Goal: Task Accomplishment & Management: Use online tool/utility

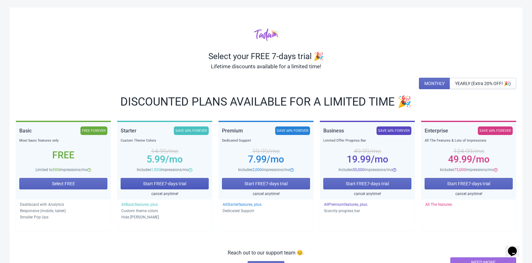
click at [196, 184] on button "Start FREE 7 -days trial" at bounding box center [165, 183] width 88 height 11
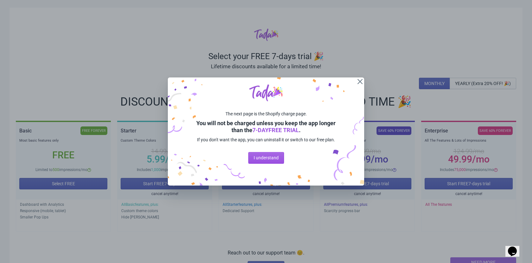
click at [279, 148] on div "The next page is the Shopify charge page. You will not be charged unless you ke…" at bounding box center [266, 132] width 196 height 109
click at [280, 160] on button "I understand" at bounding box center [266, 157] width 36 height 11
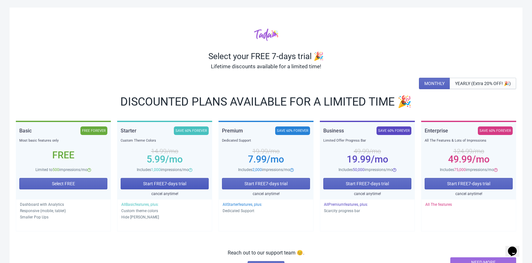
click at [183, 187] on button "Start FREE 7 -days trial" at bounding box center [165, 183] width 88 height 11
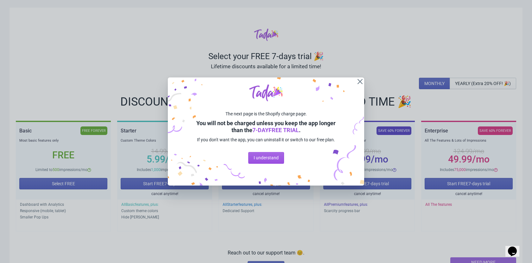
click at [249, 161] on button "I understand" at bounding box center [266, 157] width 36 height 11
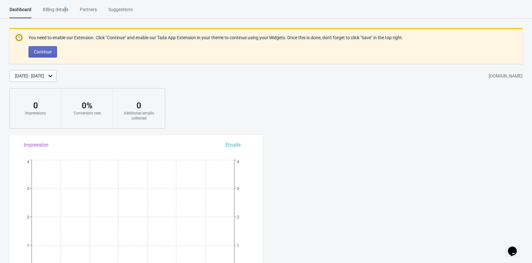
click at [66, 14] on div "Billing details" at bounding box center [56, 11] width 26 height 11
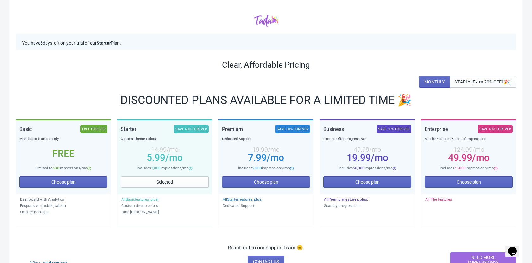
scroll to position [45, 0]
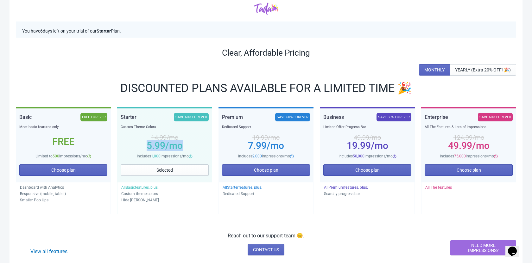
drag, startPoint x: 142, startPoint y: 147, endPoint x: 195, endPoint y: 148, distance: 52.6
click at [195, 148] on div "5.99 /mo" at bounding box center [165, 145] width 88 height 5
click at [304, 170] on button "Choose plan" at bounding box center [266, 170] width 88 height 11
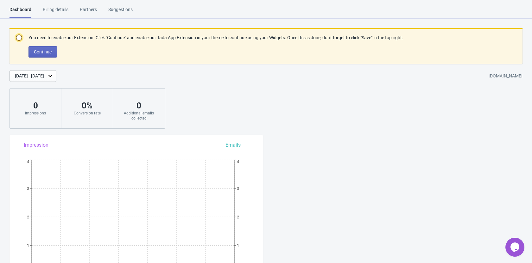
click at [58, 8] on div "Billing details" at bounding box center [56, 11] width 26 height 11
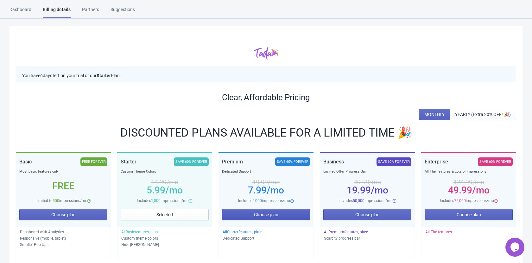
click at [263, 212] on button "Choose plan" at bounding box center [266, 214] width 88 height 11
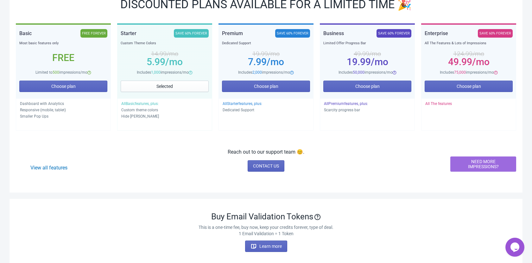
scroll to position [162, 0]
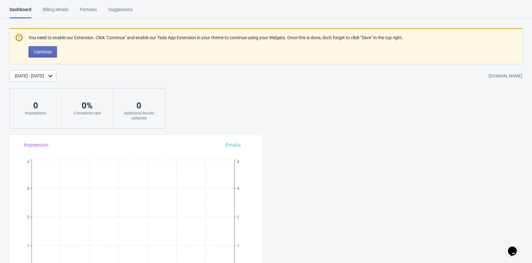
click at [59, 10] on div "Billing details" at bounding box center [56, 11] width 26 height 11
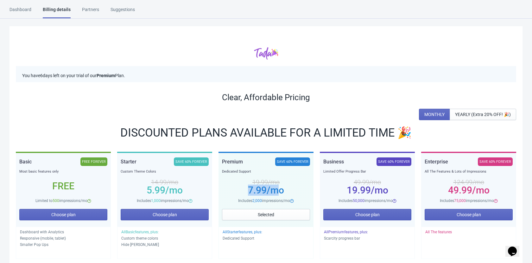
drag, startPoint x: 242, startPoint y: 190, endPoint x: 283, endPoint y: 206, distance: 43.8
click at [280, 198] on div "Premium SAVE 60% FOREVER Dedicated Support 19.99 /mo 7.99 /mo Includes 2,000 im…" at bounding box center [266, 181] width 88 height 47
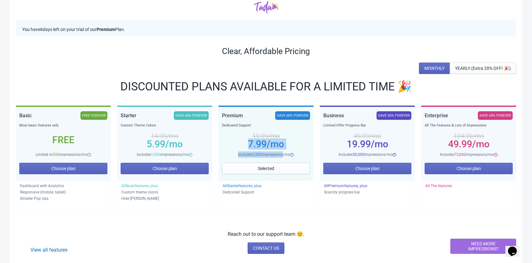
scroll to position [68, 0]
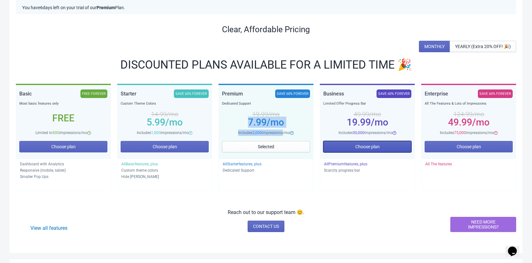
click at [398, 148] on button "Choose plan" at bounding box center [367, 146] width 88 height 11
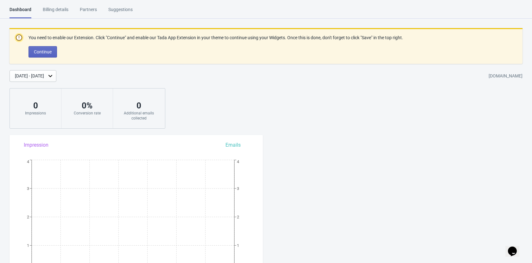
click at [63, 14] on div "Billing details" at bounding box center [56, 11] width 26 height 11
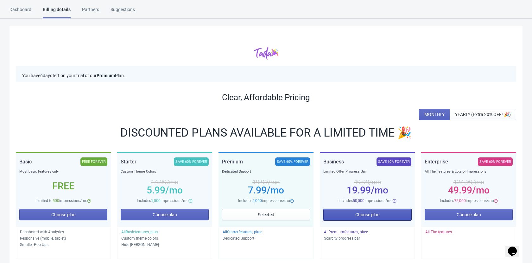
click at [378, 217] on span "Choose plan" at bounding box center [367, 214] width 24 height 5
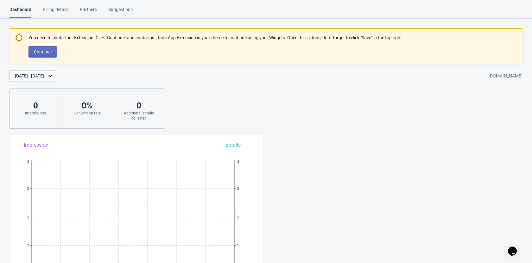
click at [80, 13] on div "Partners" at bounding box center [88, 11] width 17 height 11
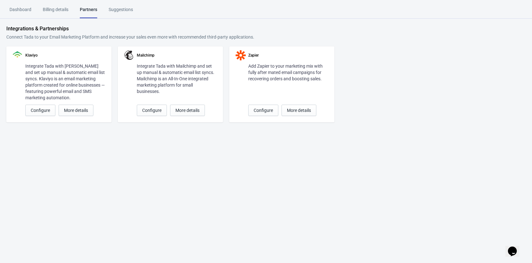
click at [62, 10] on div "Billing details" at bounding box center [56, 11] width 26 height 11
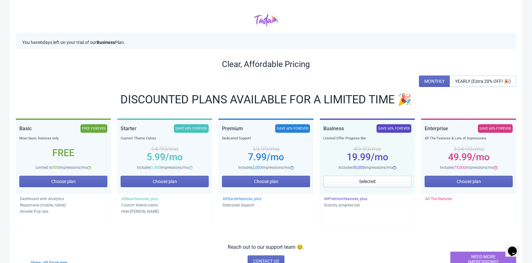
scroll to position [34, 0]
click at [472, 180] on span "Choose plan" at bounding box center [468, 181] width 24 height 5
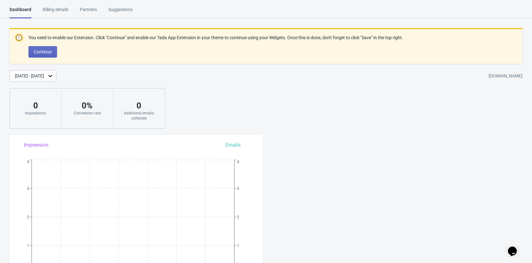
click at [58, 11] on div "Billing details" at bounding box center [56, 11] width 26 height 11
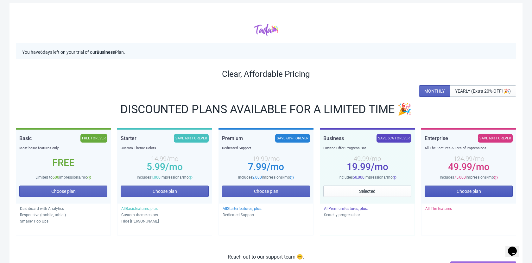
scroll to position [26, 0]
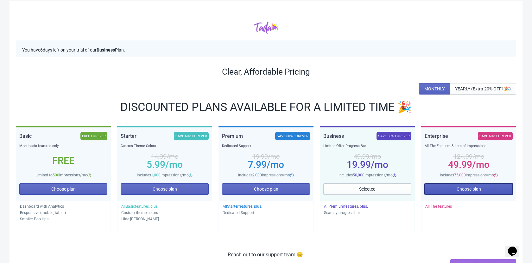
click at [473, 185] on button "Choose plan" at bounding box center [469, 189] width 88 height 11
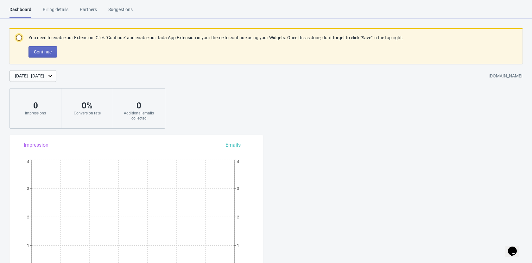
click at [53, 11] on div "Billing details" at bounding box center [56, 11] width 26 height 11
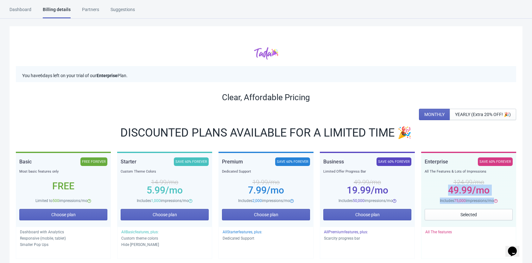
drag, startPoint x: 456, startPoint y: 197, endPoint x: 492, endPoint y: 198, distance: 36.7
click at [492, 198] on div "Enterprise SAVE 60% FOREVER All The Features & Lots of Impressions 124.99 /mo 4…" at bounding box center [469, 181] width 88 height 47
click at [82, 217] on button "Choose plan" at bounding box center [63, 214] width 88 height 11
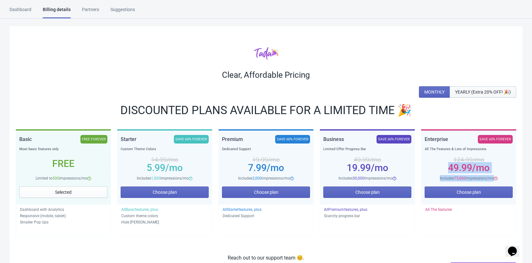
click at [502, 91] on span "YEARLY (Extra 20% OFF! 🎉)" at bounding box center [483, 92] width 56 height 5
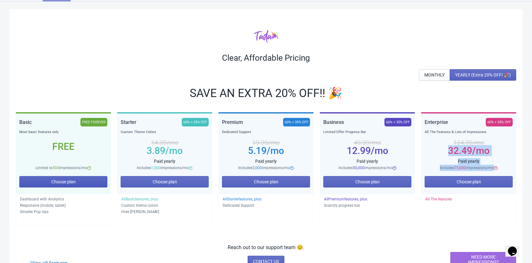
scroll to position [22, 0]
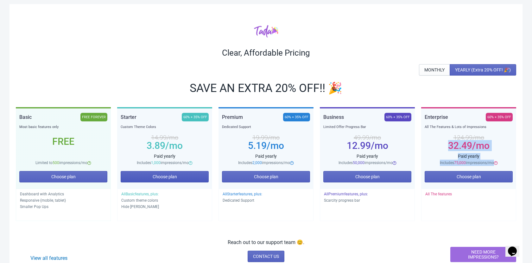
click at [185, 178] on button "Choose plan" at bounding box center [165, 176] width 88 height 11
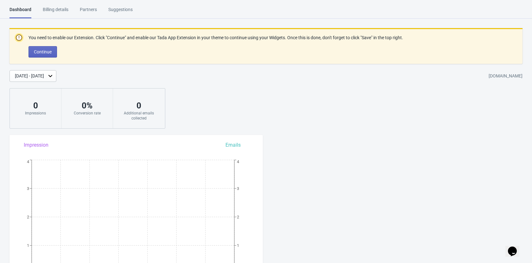
click at [62, 13] on div "Billing details" at bounding box center [56, 11] width 26 height 11
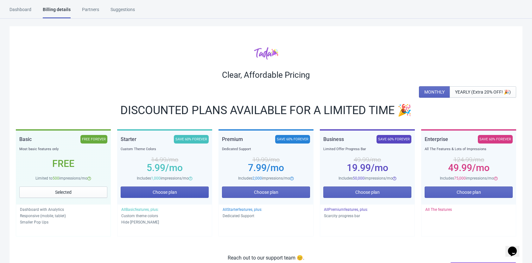
click at [192, 193] on button "Choose plan" at bounding box center [165, 192] width 88 height 11
drag, startPoint x: 192, startPoint y: 193, endPoint x: 464, endPoint y: 91, distance: 290.7
click at [431, 97] on div "Clear, Affordable Pricing MONTHLY YEARLY (Extra 20% OFF! 🎉) DISCOUNTED PLANS AV…" at bounding box center [265, 162] width 513 height 273
click at [492, 89] on button "YEARLY (Extra 20% OFF! 🎉)" at bounding box center [483, 91] width 66 height 11
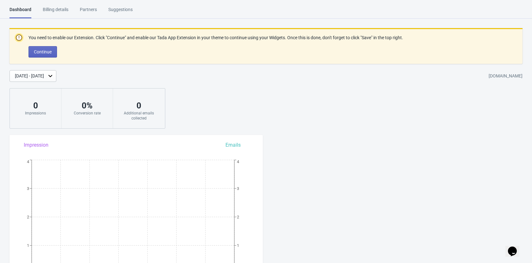
click at [71, 8] on div "Dashboard Billing details Partners Suggestions" at bounding box center [76, 12] width 135 height 12
click at [60, 12] on div "Billing details" at bounding box center [56, 11] width 26 height 11
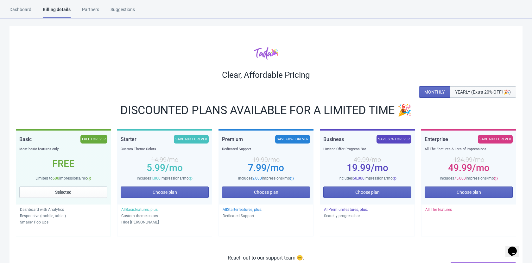
click at [473, 94] on span "YEARLY (Extra 20% OFF! 🎉)" at bounding box center [483, 92] width 56 height 5
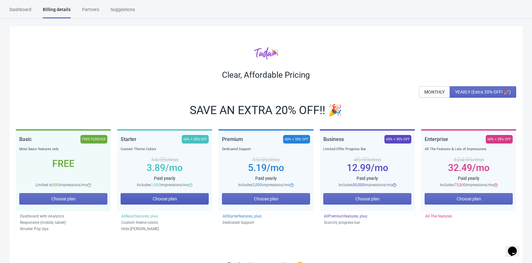
click at [182, 199] on button "Choose plan" at bounding box center [165, 198] width 88 height 11
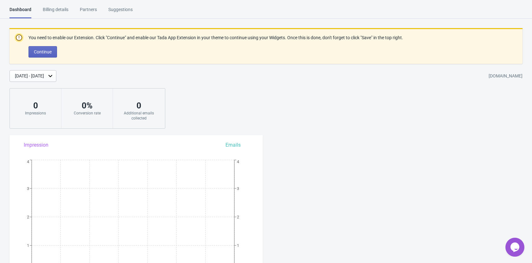
click at [64, 15] on div "Billing details" at bounding box center [56, 11] width 26 height 11
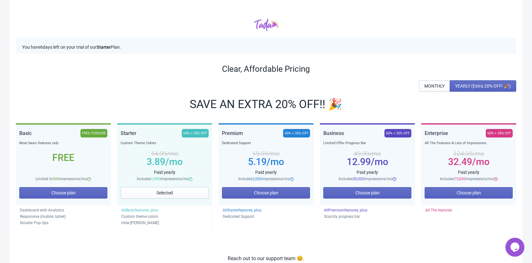
scroll to position [44, 0]
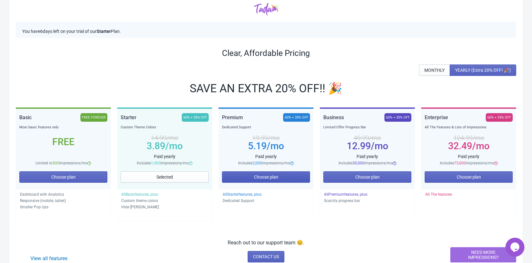
click at [261, 177] on span "Choose plan" at bounding box center [266, 177] width 24 height 5
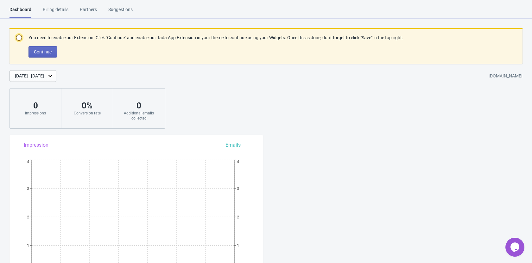
click at [61, 9] on div "Billing details" at bounding box center [56, 11] width 26 height 11
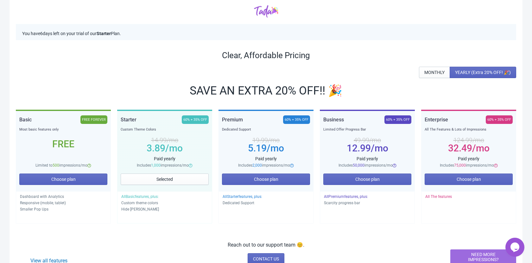
scroll to position [60, 0]
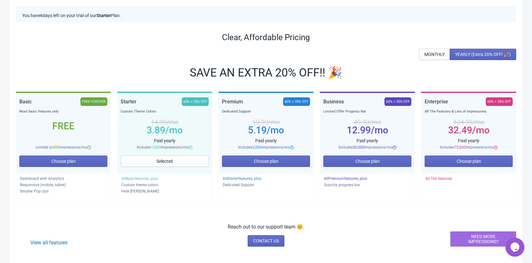
click at [287, 167] on div "Choose plan" at bounding box center [266, 161] width 88 height 21
click at [287, 160] on button "Choose plan" at bounding box center [266, 161] width 88 height 11
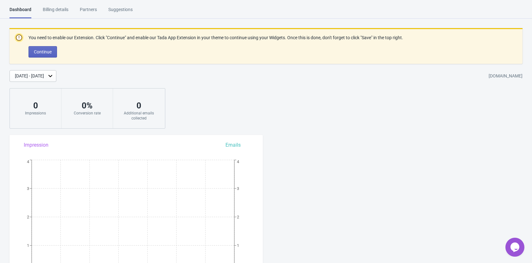
click at [66, 14] on div "Billing details" at bounding box center [56, 11] width 26 height 11
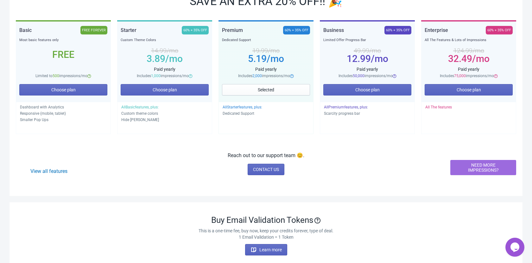
scroll to position [152, 0]
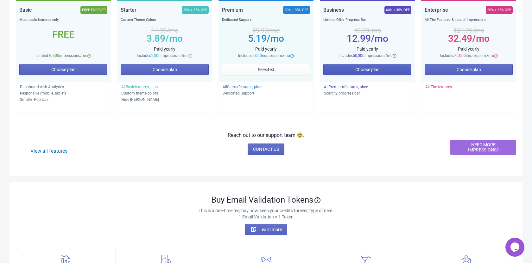
click at [390, 68] on button "Choose plan" at bounding box center [367, 69] width 88 height 11
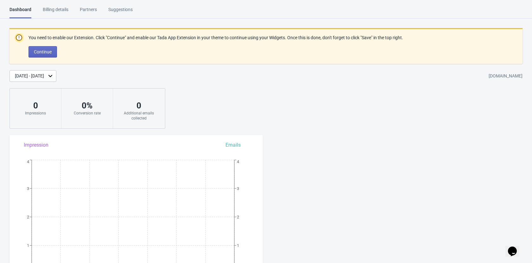
click at [44, 15] on div "Billing details" at bounding box center [56, 11] width 26 height 11
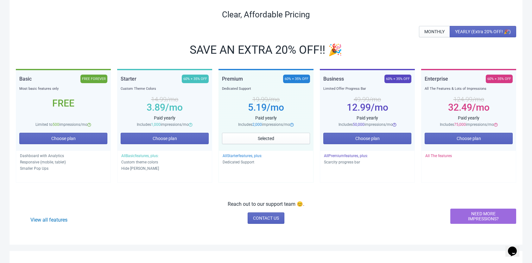
scroll to position [84, 0]
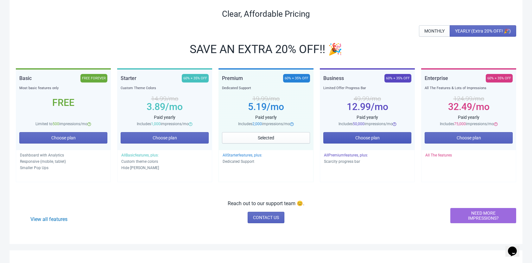
click at [384, 139] on button "Choose plan" at bounding box center [367, 137] width 88 height 11
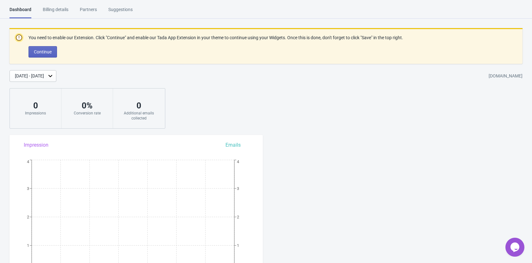
click at [64, 11] on div "Billing details" at bounding box center [56, 11] width 26 height 11
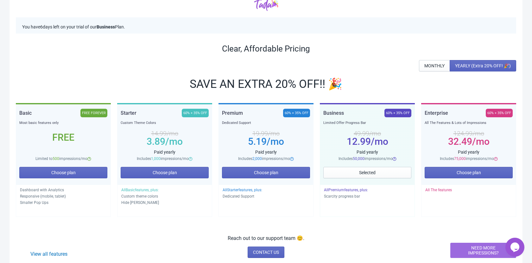
scroll to position [50, 0]
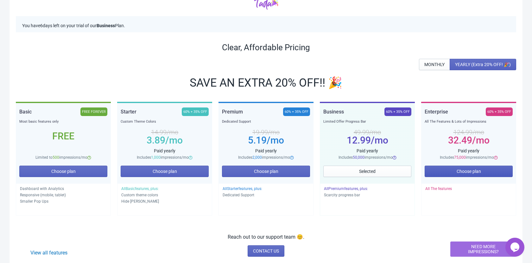
click at [504, 171] on button "Choose plan" at bounding box center [469, 171] width 88 height 11
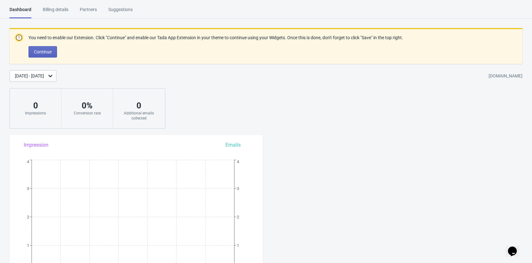
click at [65, 9] on div "Billing details" at bounding box center [56, 11] width 26 height 11
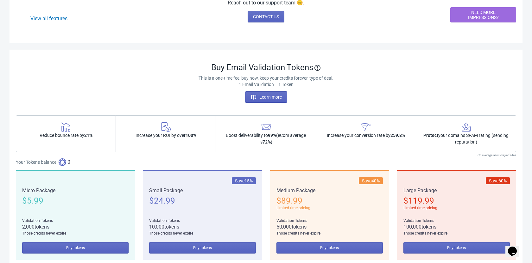
scroll to position [297, 0]
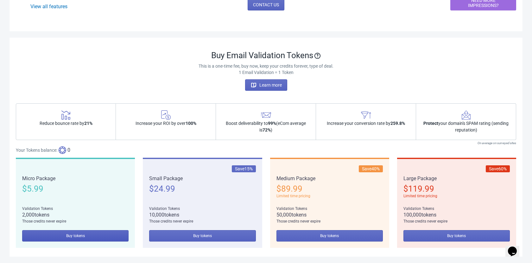
click at [109, 239] on button "Buy tokens" at bounding box center [75, 235] width 106 height 11
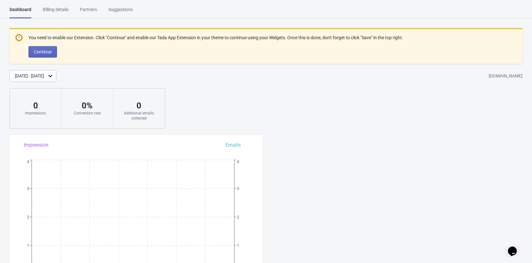
click at [59, 8] on div "Billing details" at bounding box center [56, 11] width 26 height 11
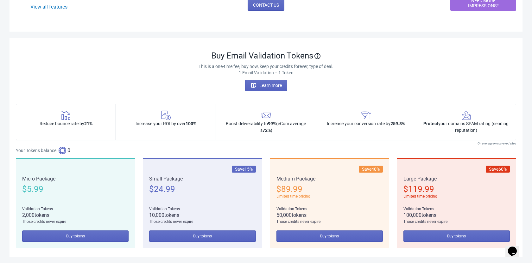
scroll to position [297, 0]
click at [112, 236] on button "Buy tokens" at bounding box center [75, 235] width 106 height 11
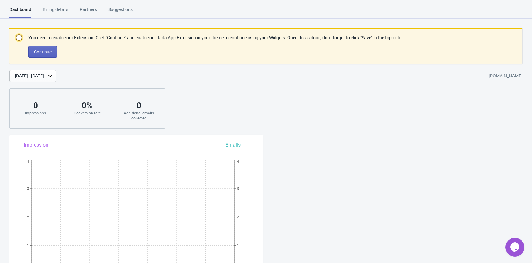
click at [41, 17] on div "Dashboard Billing details Partners Suggestions" at bounding box center [76, 12] width 135 height 12
click at [43, 14] on div "Billing details" at bounding box center [56, 11] width 26 height 11
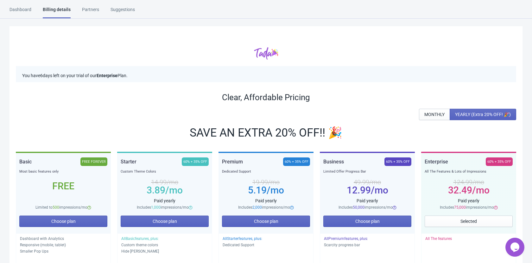
click at [21, 9] on div "Dashboard" at bounding box center [20, 11] width 22 height 11
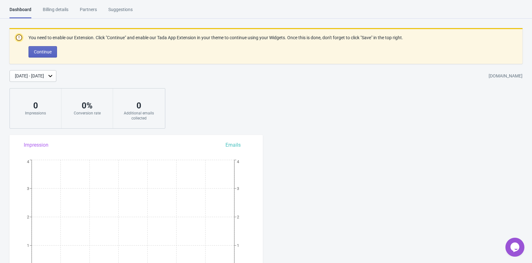
click at [53, 6] on div "Billing details" at bounding box center [56, 11] width 26 height 11
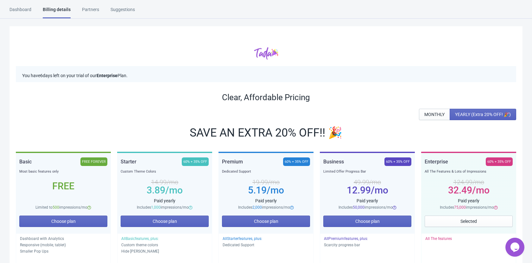
drag, startPoint x: 167, startPoint y: 64, endPoint x: 6, endPoint y: 67, distance: 160.2
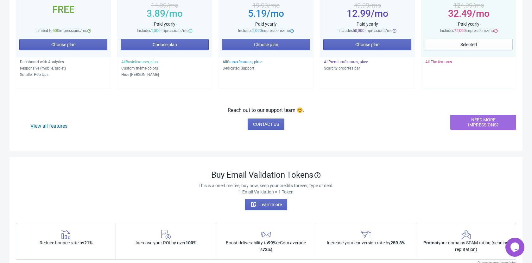
scroll to position [173, 0]
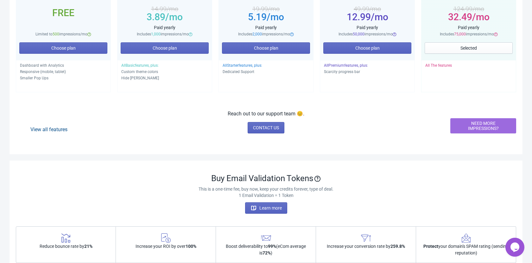
click at [55, 131] on link "View all features" at bounding box center [48, 130] width 37 height 6
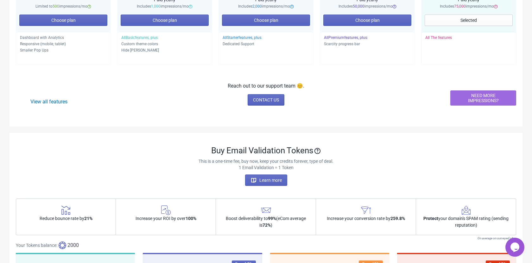
scroll to position [297, 0]
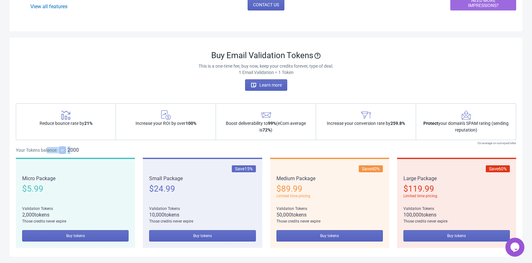
drag, startPoint x: 64, startPoint y: 148, endPoint x: 47, endPoint y: 150, distance: 16.9
click at [47, 150] on div "Your Tokens balance: 2000" at bounding box center [266, 151] width 500 height 8
click at [67, 150] on span "2000" at bounding box center [72, 151] width 11 height 8
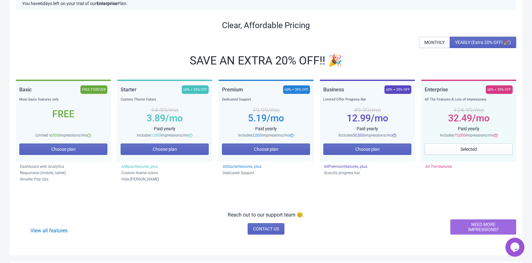
scroll to position [0, 0]
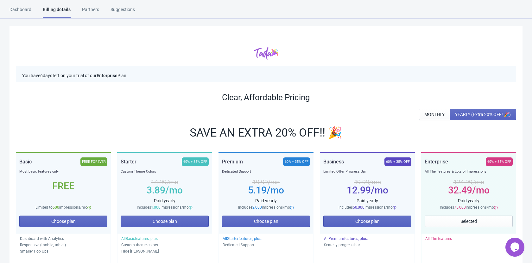
click at [329, 16] on div "Dashboard Billing details Partners Suggestions Dashboard Billing details Partne…" at bounding box center [266, 12] width 532 height 12
click at [27, 9] on div "Dashboard" at bounding box center [20, 11] width 22 height 11
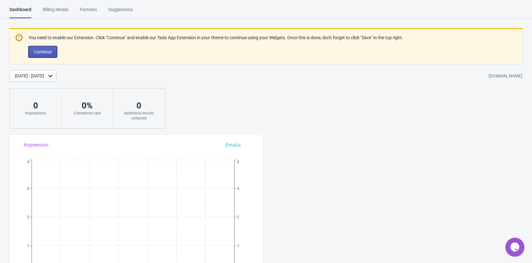
click at [45, 51] on span "Continue" at bounding box center [43, 51] width 18 height 5
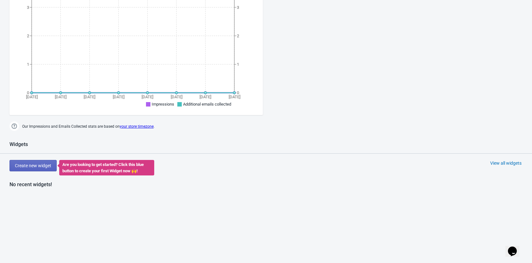
scroll to position [120, 0]
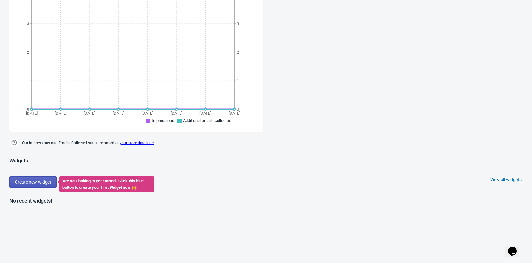
click at [38, 183] on span "Create new widget" at bounding box center [33, 182] width 36 height 5
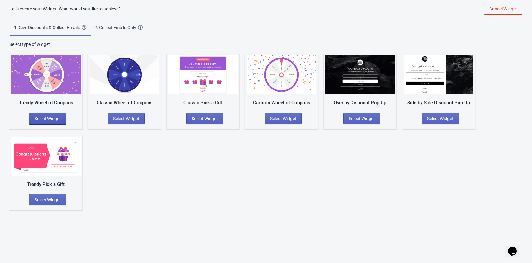
click at [59, 119] on span "Select Widget" at bounding box center [48, 118] width 26 height 5
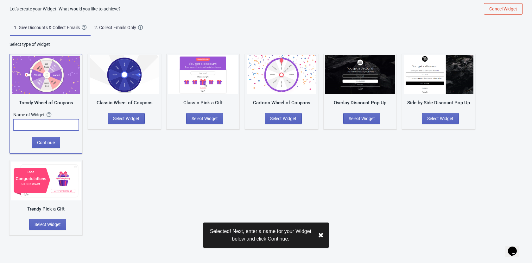
click at [58, 129] on input "text" at bounding box center [46, 124] width 66 height 11
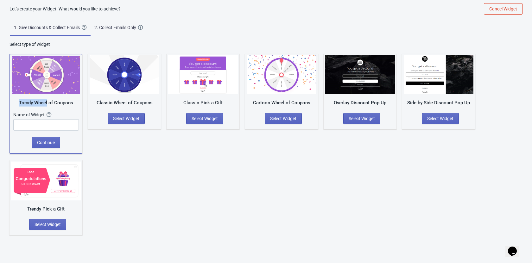
drag, startPoint x: 17, startPoint y: 102, endPoint x: 47, endPoint y: 104, distance: 30.4
click at [47, 104] on div "Trendy Wheel of Coupons" at bounding box center [46, 102] width 68 height 7
copy div "Trendy Wheel"
click at [45, 124] on input "text" at bounding box center [46, 124] width 66 height 11
paste input "Trendy Wheel"
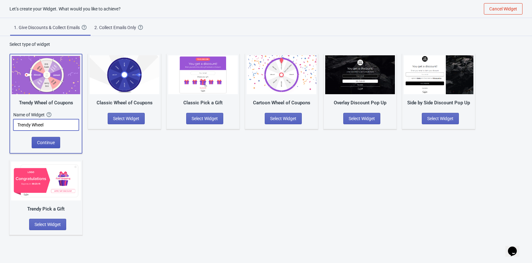
type input "Trendy Wheel"
click at [47, 142] on span "Continue" at bounding box center [46, 142] width 18 height 5
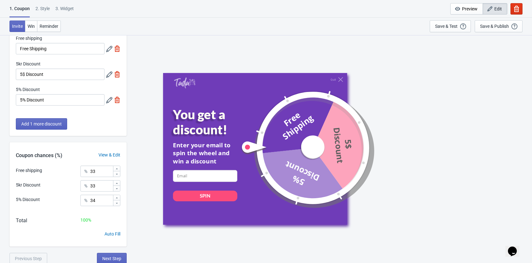
scroll to position [35, 0]
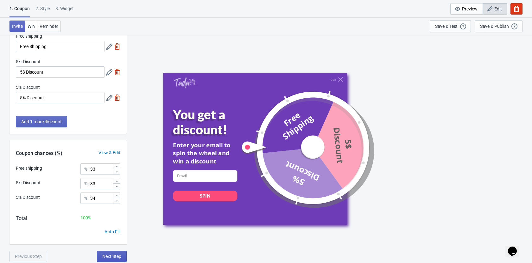
click at [114, 258] on span "Next Step" at bounding box center [111, 256] width 19 height 5
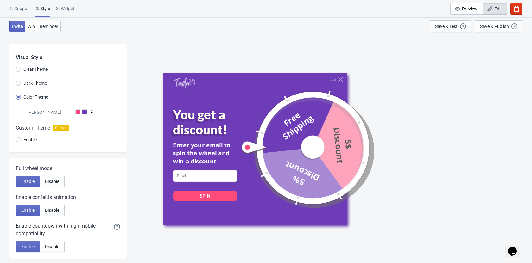
click at [40, 69] on span "Clear Theme" at bounding box center [35, 69] width 24 height 6
click at [21, 69] on input "Clear Theme" at bounding box center [18, 72] width 5 height 11
radio input "true"
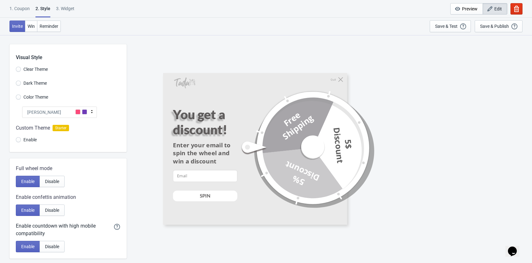
click at [37, 79] on label "Dark Theme" at bounding box center [31, 83] width 31 height 9
click at [21, 81] on input "Dark Theme" at bounding box center [18, 86] width 5 height 11
radio input "true"
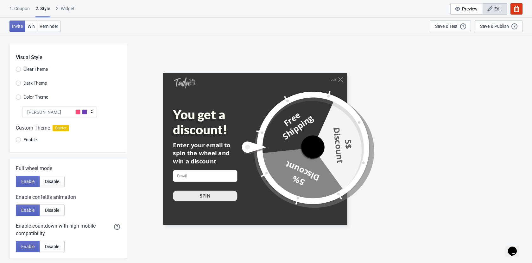
click at [33, 95] on span "Color Theme" at bounding box center [35, 97] width 25 height 6
click at [21, 95] on input "Color Theme" at bounding box center [18, 100] width 5 height 11
radio input "true"
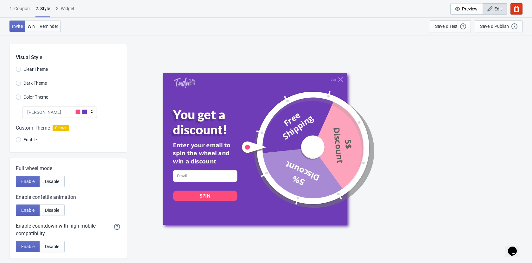
click at [29, 139] on span "Enable" at bounding box center [29, 140] width 13 height 6
click at [21, 139] on input "Enable" at bounding box center [18, 142] width 5 height 11
radio input "true"
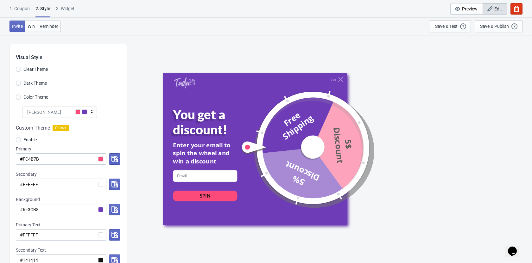
click at [29, 139] on span "Enable" at bounding box center [29, 140] width 13 height 6
click at [21, 139] on input "Enable" at bounding box center [18, 142] width 5 height 11
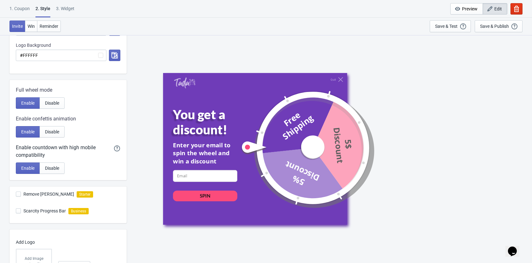
scroll to position [276, 0]
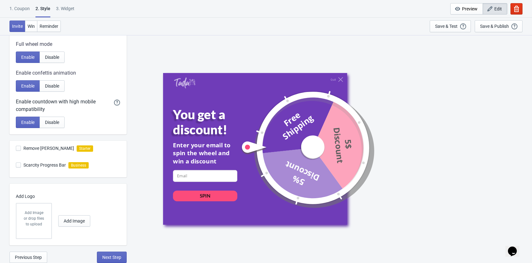
click at [49, 150] on span "Remove Tada Branding" at bounding box center [48, 148] width 51 height 6
click at [16, 150] on input "Remove Tada Branding" at bounding box center [16, 151] width 0 height 11
checkbox input "true"
radio input "true"
click at [49, 150] on span "Remove Tada Branding" at bounding box center [48, 148] width 51 height 6
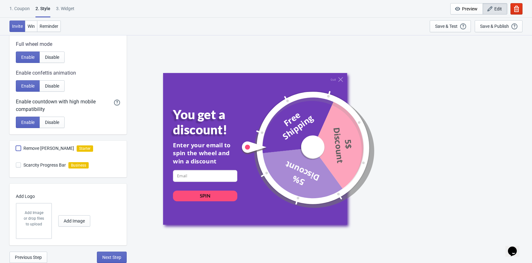
click at [16, 150] on input "Remove Tada Branding" at bounding box center [16, 151] width 0 height 11
checkbox input "false"
radio input "true"
click at [49, 150] on span "Remove Tada Branding" at bounding box center [48, 148] width 51 height 6
click at [16, 150] on input "Remove Tada Branding" at bounding box center [16, 151] width 0 height 11
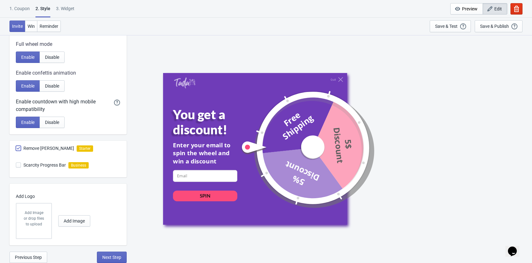
checkbox input "true"
radio input "true"
click at [49, 167] on span "Scarcity Progress Bar" at bounding box center [44, 165] width 42 height 6
click at [16, 167] on input "Scarcity Progress Bar" at bounding box center [16, 168] width 0 height 11
checkbox input "true"
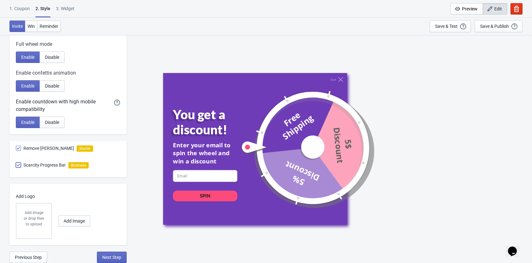
radio input "true"
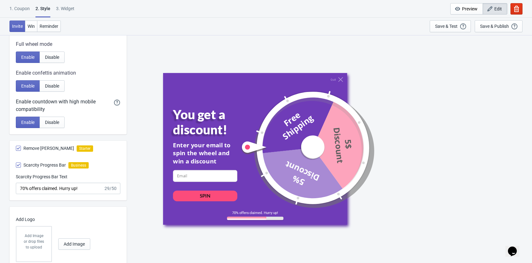
click at [42, 145] on span "Remove Tada Branding" at bounding box center [48, 148] width 51 height 6
click at [16, 146] on input "Remove Tada Branding" at bounding box center [16, 151] width 0 height 11
checkbox input "false"
radio input "true"
click at [42, 145] on span "Remove Tada Branding" at bounding box center [48, 148] width 51 height 6
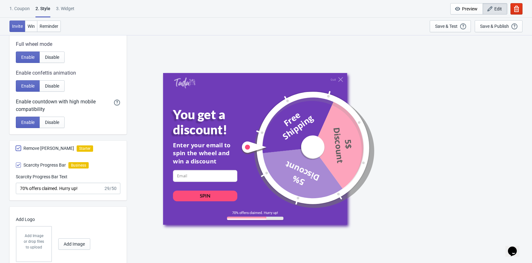
click at [16, 146] on input "Remove Tada Branding" at bounding box center [16, 151] width 0 height 11
checkbox input "true"
radio input "true"
click at [42, 145] on span "Remove Tada Branding" at bounding box center [48, 148] width 51 height 6
click at [16, 146] on input "Remove Tada Branding" at bounding box center [16, 151] width 0 height 11
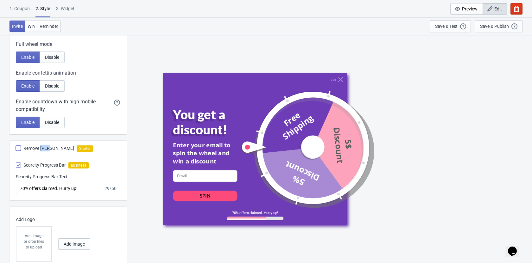
checkbox input "false"
radio input "true"
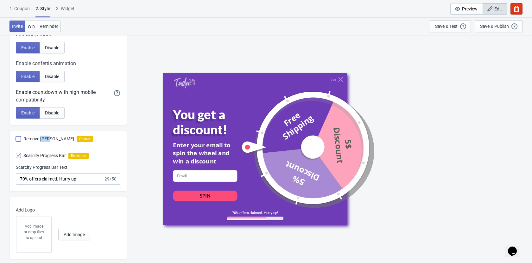
scroll to position [299, 0]
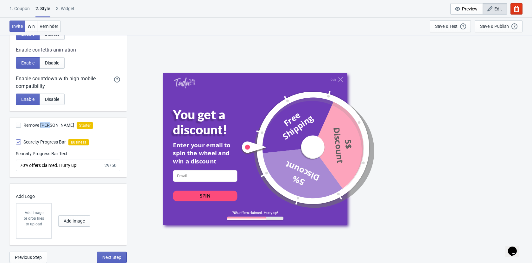
click at [45, 128] on span "Remove Tada Branding" at bounding box center [48, 125] width 51 height 6
click at [16, 128] on input "Remove Tada Branding" at bounding box center [16, 128] width 0 height 11
checkbox input "true"
radio input "true"
click at [45, 128] on span "Remove Tada Branding" at bounding box center [48, 125] width 51 height 6
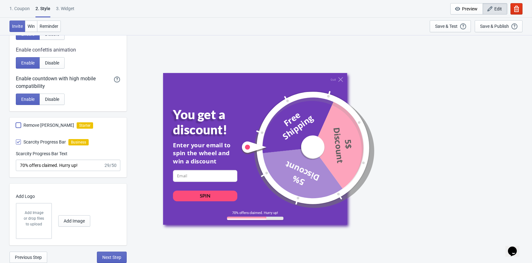
click at [16, 128] on input "Remove Tada Branding" at bounding box center [16, 128] width 0 height 11
checkbox input "false"
radio input "true"
click at [118, 260] on span "Next Step" at bounding box center [111, 257] width 19 height 5
select select "once"
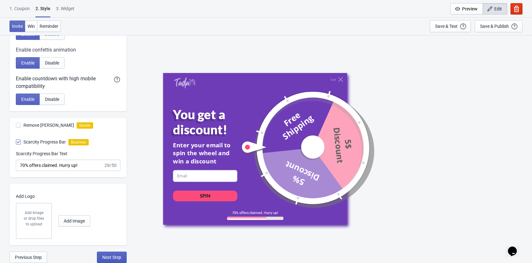
select select "1"
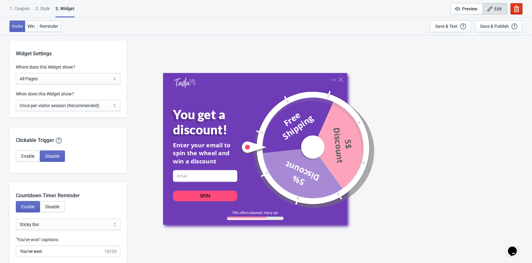
scroll to position [588, 0]
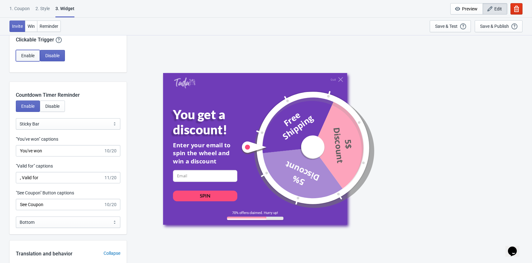
click at [25, 59] on button "Enable" at bounding box center [28, 55] width 24 height 11
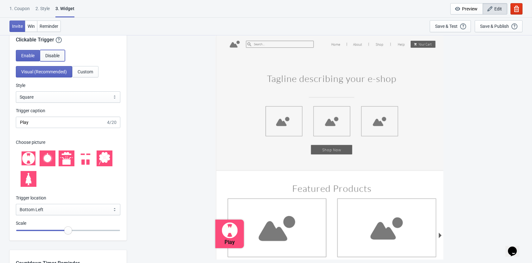
click at [54, 53] on button "Disable" at bounding box center [52, 55] width 25 height 11
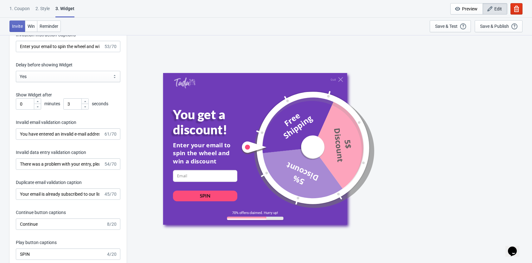
scroll to position [918, 0]
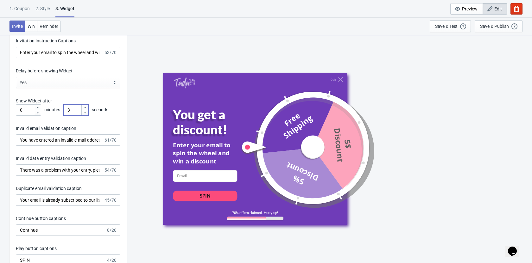
drag, startPoint x: 72, startPoint y: 110, endPoint x: 65, endPoint y: 111, distance: 7.1
click at [65, 111] on input "3" at bounding box center [72, 109] width 18 height 11
click at [123, 111] on div "Invitation title captions You get a discount! 19/20 Invitation Instruction Capt…" at bounding box center [67, 163] width 117 height 330
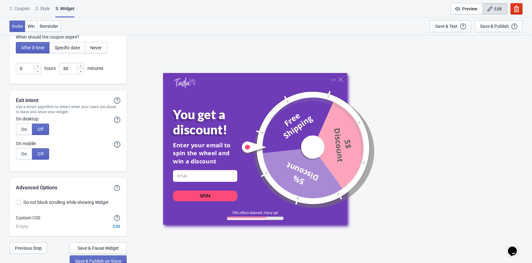
scroll to position [1582, 0]
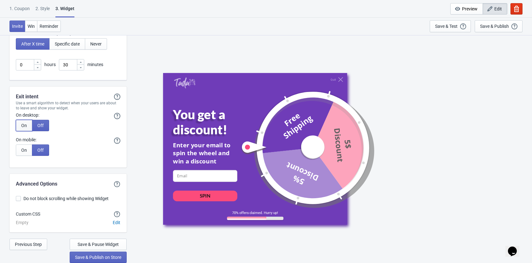
click at [23, 123] on span "On" at bounding box center [24, 125] width 6 height 5
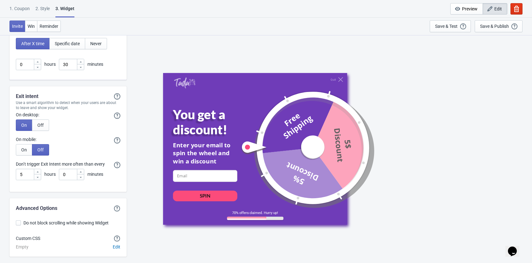
click at [26, 158] on div "Exit intent Exit intent will only show the Widget if it hasn't showed previousl…" at bounding box center [67, 139] width 117 height 106
click at [23, 149] on span "On" at bounding box center [24, 150] width 6 height 5
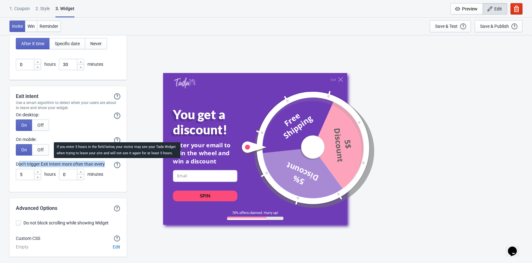
drag, startPoint x: 20, startPoint y: 162, endPoint x: 114, endPoint y: 163, distance: 94.0
click at [114, 163] on div "Don’t trigger Exit Intent more often than every If you enter 5 hours in the fie…" at bounding box center [68, 165] width 104 height 8
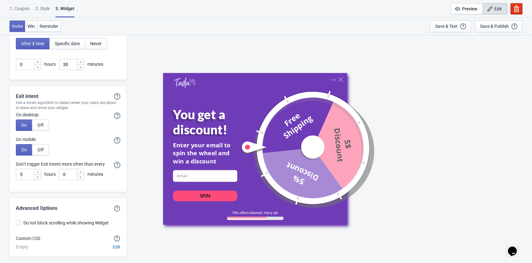
click at [106, 183] on div "Exit intent Exit intent will only show the Widget if it hasn't showed previousl…" at bounding box center [67, 139] width 117 height 106
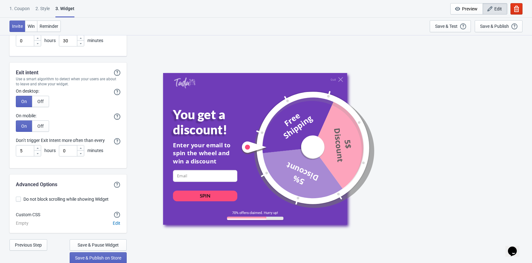
scroll to position [1607, 0]
click at [22, 198] on label "Do not block scrolling while showing Widget" at bounding box center [68, 198] width 104 height 9
click at [16, 198] on input "Do not block scrolling while showing Widget" at bounding box center [16, 201] width 0 height 11
click at [22, 198] on label "Do not block scrolling while showing Widget" at bounding box center [68, 198] width 104 height 9
click at [16, 198] on input "Do not block scrolling while showing Widget" at bounding box center [16, 201] width 0 height 11
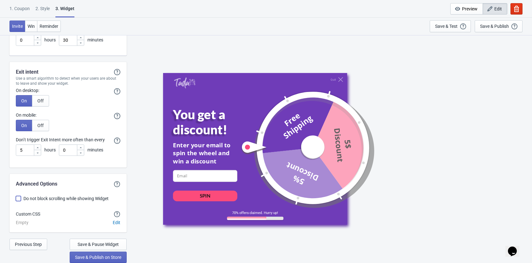
checkbox input "false"
click at [112, 260] on span "Save & Publish on Store" at bounding box center [98, 257] width 46 height 5
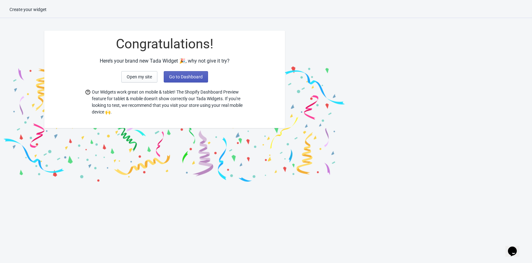
click at [174, 75] on span "Go to Dashboard" at bounding box center [186, 76] width 34 height 5
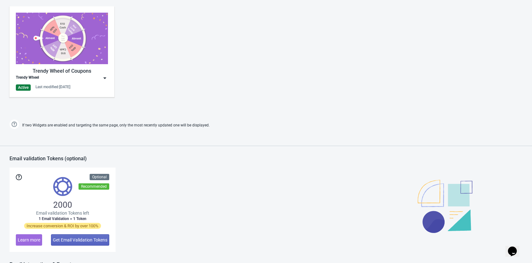
scroll to position [277, 0]
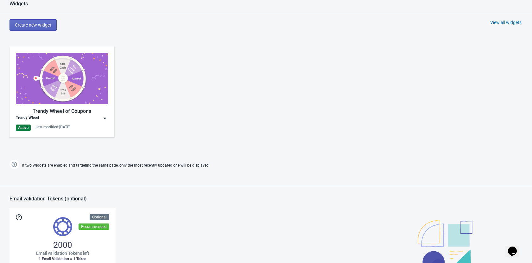
click at [103, 119] on img at bounding box center [105, 118] width 6 height 6
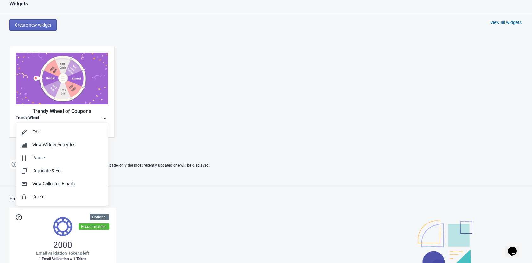
click at [172, 129] on div "Trendy Wheel of Coupons Trendy Wheel Active Last modified: 26.8.2025" at bounding box center [266, 97] width 532 height 114
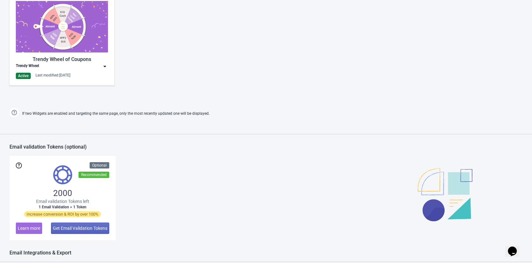
scroll to position [271, 0]
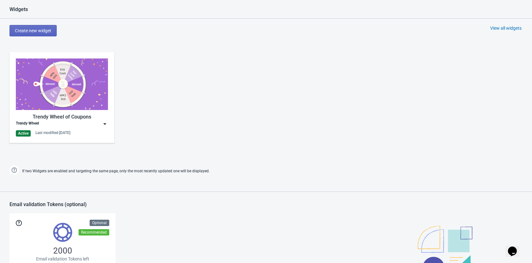
click at [102, 123] on img at bounding box center [105, 124] width 6 height 6
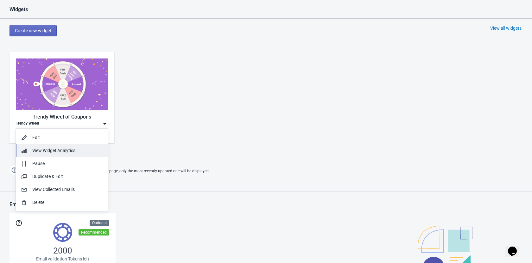
click at [72, 152] on span "View Widget Analytics" at bounding box center [53, 150] width 43 height 5
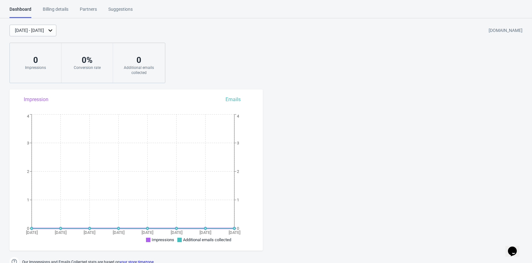
scroll to position [0, 0]
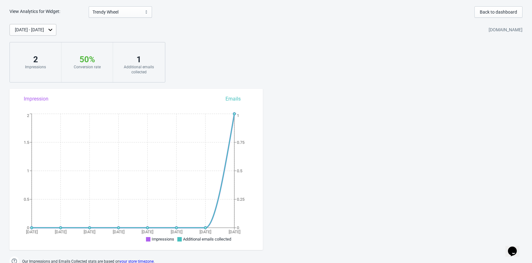
drag, startPoint x: 156, startPoint y: 14, endPoint x: 146, endPoint y: 14, distance: 10.1
click at [156, 14] on div "View Analytics for Widget: Trendy Wheel Trendy Wheel Back to dashboard" at bounding box center [265, 11] width 513 height 11
click at [137, 13] on select "Trendy Wheel" at bounding box center [120, 11] width 63 height 11
click at [89, 6] on select "Trendy Wheel" at bounding box center [120, 11] width 63 height 11
click at [516, 8] on button "Back to dashboard" at bounding box center [498, 11] width 48 height 11
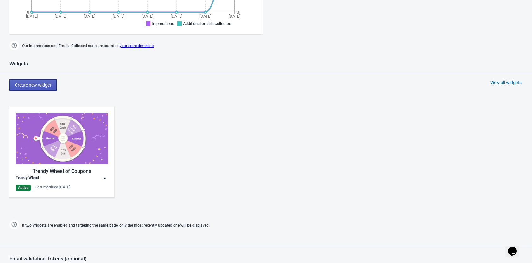
click at [32, 82] on button "Create new widget" at bounding box center [32, 84] width 47 height 11
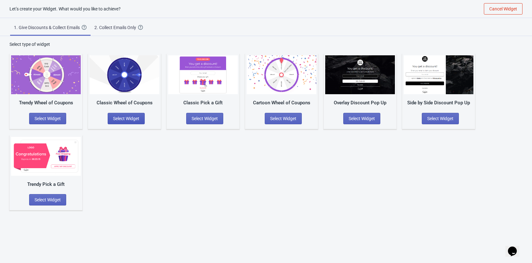
click at [129, 123] on button "Select Widget" at bounding box center [126, 118] width 37 height 11
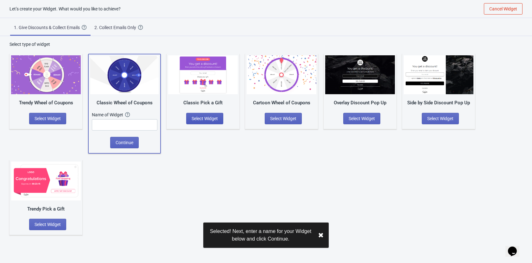
click at [193, 118] on span "Select Widget" at bounding box center [205, 118] width 26 height 5
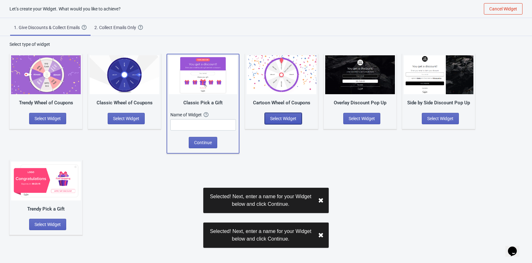
click at [284, 123] on button "Select Widget" at bounding box center [283, 118] width 37 height 11
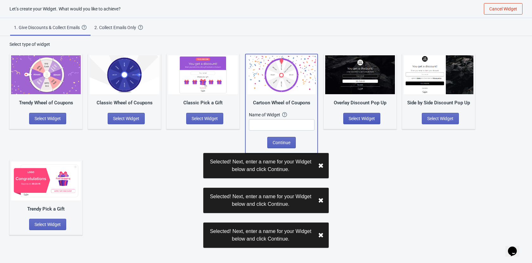
click at [348, 122] on button "Select Widget" at bounding box center [361, 118] width 37 height 11
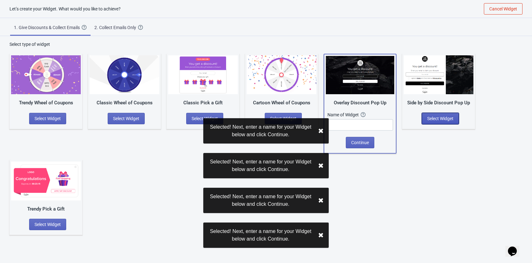
click at [444, 121] on button "Select Widget" at bounding box center [440, 118] width 37 height 11
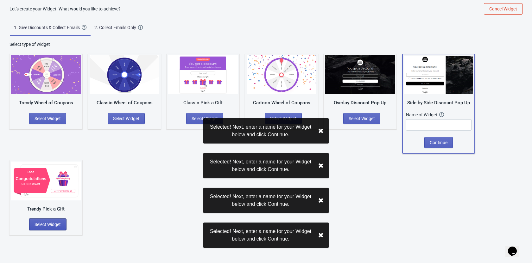
click at [62, 224] on button "Select Widget" at bounding box center [47, 224] width 37 height 11
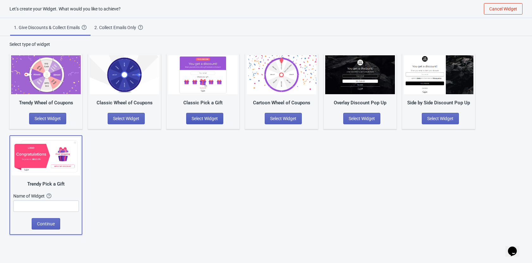
click at [218, 115] on button "Select Widget" at bounding box center [204, 118] width 37 height 11
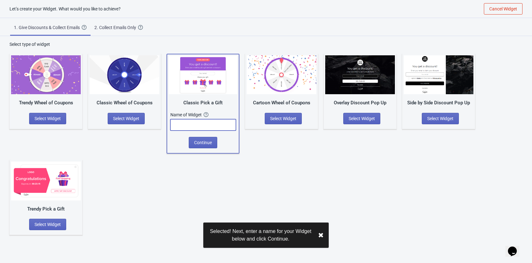
click at [217, 129] on input "text" at bounding box center [203, 124] width 66 height 11
drag, startPoint x: 182, startPoint y: 102, endPoint x: 210, endPoint y: 104, distance: 27.3
click at [210, 104] on div "Classic Pick a Gift" at bounding box center [203, 102] width 68 height 7
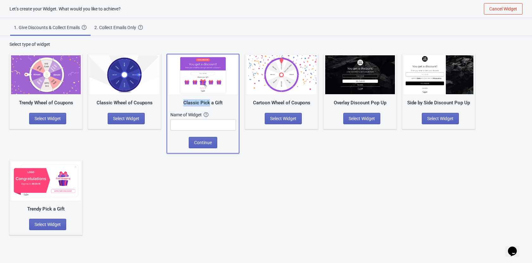
copy div "Classic Pick"
click at [216, 122] on input "text" at bounding box center [203, 124] width 66 height 11
paste input "Classic Pick"
type input "Classic Pick"
click at [214, 144] on button "Continue" at bounding box center [203, 142] width 28 height 11
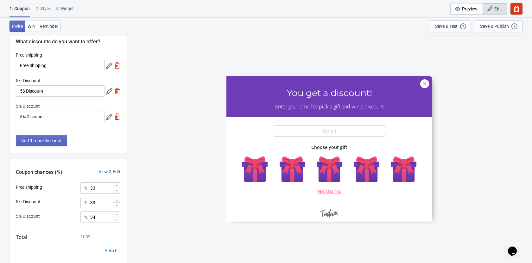
scroll to position [35, 0]
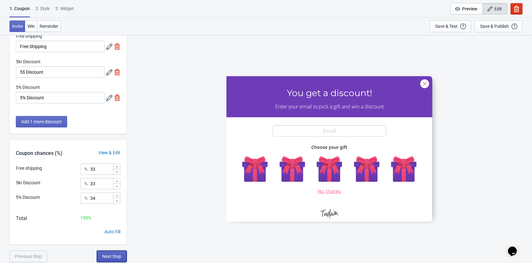
click at [117, 254] on span "Next Step" at bounding box center [111, 256] width 19 height 5
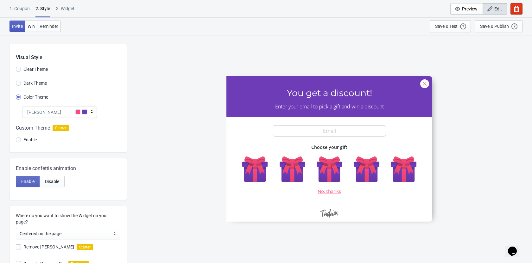
click at [22, 28] on span "Invite" at bounding box center [17, 26] width 11 height 5
click at [27, 29] on button "Win" at bounding box center [31, 26] width 12 height 11
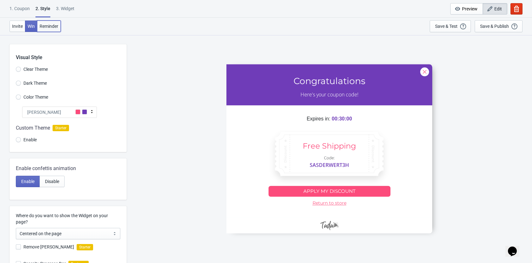
click at [39, 29] on button "Reminder" at bounding box center [49, 26] width 24 height 11
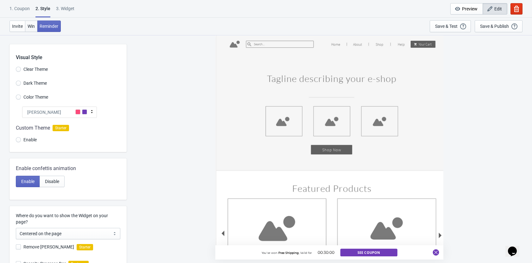
click at [34, 26] on span "Win" at bounding box center [31, 26] width 7 height 5
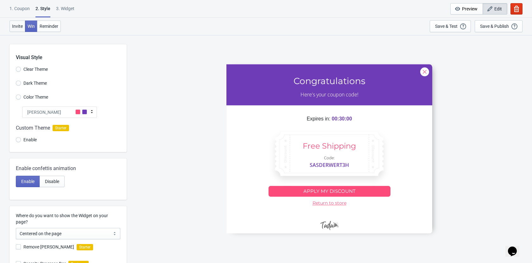
click at [22, 26] on span "Invite" at bounding box center [17, 26] width 11 height 5
radio input "true"
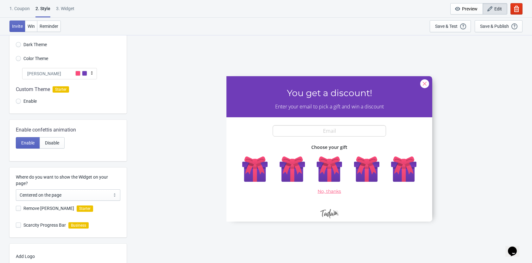
scroll to position [99, 0]
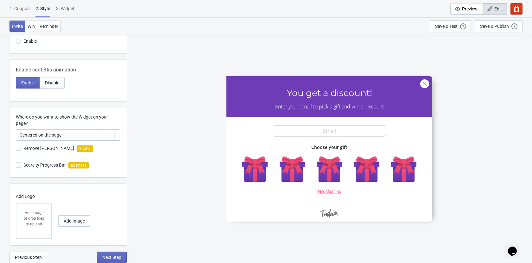
click at [48, 148] on span "Remove Tada Branding" at bounding box center [48, 148] width 51 height 6
click at [16, 148] on input "Remove Tada Branding" at bounding box center [16, 151] width 0 height 11
checkbox input "true"
radio input "true"
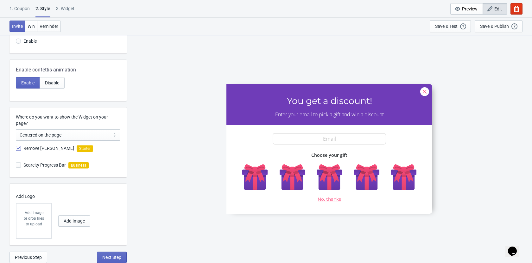
click at [41, 148] on span "Remove Tada Branding" at bounding box center [48, 148] width 51 height 6
click at [16, 148] on input "Remove Tada Branding" at bounding box center [16, 151] width 0 height 11
checkbox input "false"
radio input "true"
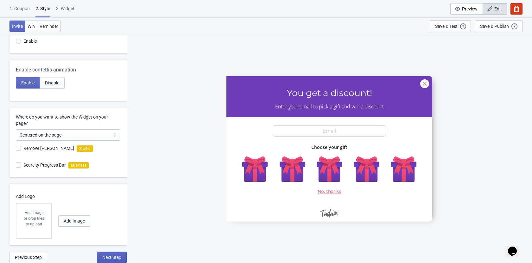
click at [115, 253] on button "Next Step" at bounding box center [112, 257] width 30 height 11
select select "once"
select select "1"
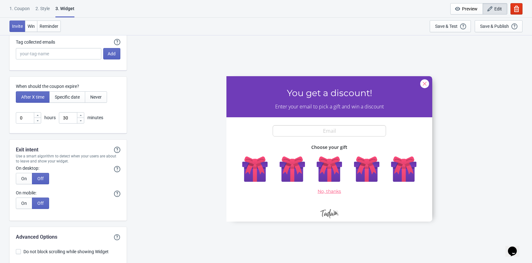
scroll to position [1556, 0]
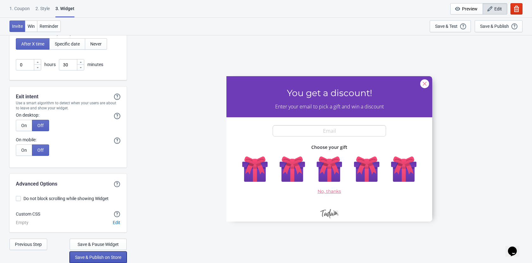
click at [122, 258] on button "Save & Publish on Store" at bounding box center [98, 257] width 57 height 11
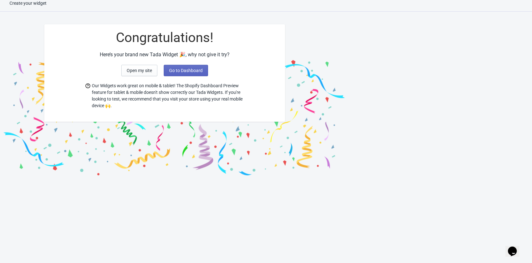
scroll to position [6, 0]
click at [142, 72] on span "Open my site" at bounding box center [139, 70] width 25 height 5
click at [406, 41] on div "Congratulations! Here’s your brand new Tada Widget 🎉, why not give it try? Open…" at bounding box center [266, 98] width 532 height 160
click at [16, 2] on div "Create your widget" at bounding box center [266, 6] width 532 height 12
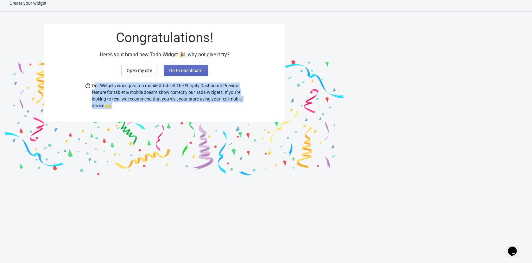
drag, startPoint x: 144, startPoint y: 87, endPoint x: 190, endPoint y: 110, distance: 51.4
click at [190, 110] on div "Congratulations! Here’s your brand new Tada Widget 🎉, why not give it try? Open…" at bounding box center [164, 73] width 241 height 98
click at [186, 69] on span "Go to Dashboard" at bounding box center [186, 70] width 34 height 5
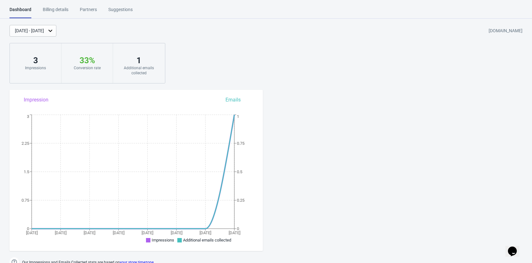
click at [51, 1] on html "Dashboard Billing details Partners Suggestions Dashboard Billing details Partne…" at bounding box center [266, 131] width 532 height 263
click at [56, 9] on div "Billing details" at bounding box center [56, 11] width 26 height 11
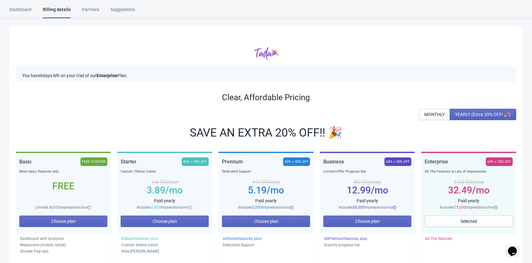
click at [89, 16] on div "Partners" at bounding box center [90, 11] width 17 height 11
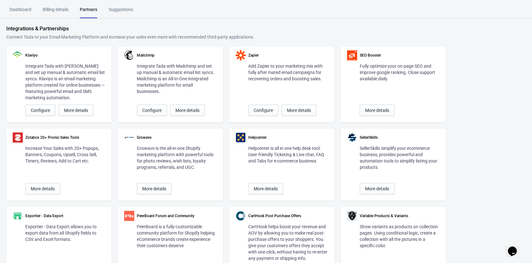
click at [28, 8] on div "Dashboard" at bounding box center [20, 11] width 22 height 11
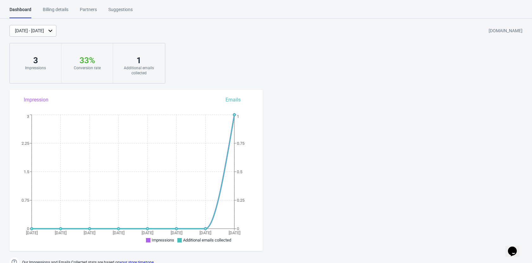
click at [54, 8] on div "Billing details" at bounding box center [56, 11] width 26 height 11
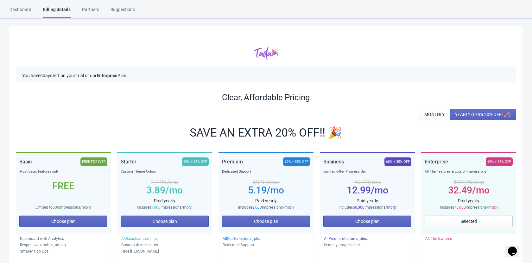
click at [19, 12] on div "Dashboard" at bounding box center [20, 11] width 22 height 11
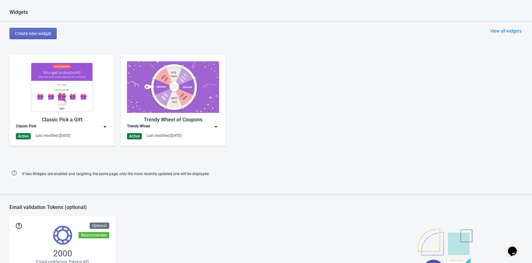
scroll to position [264, 0]
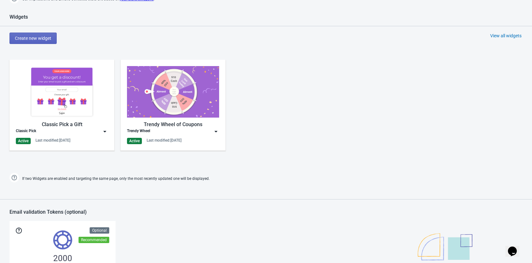
click at [36, 131] on div "Classic Pick" at bounding box center [26, 132] width 20 height 6
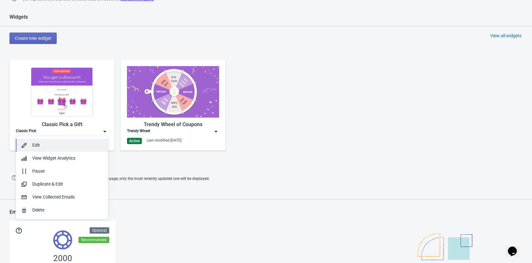
click at [42, 142] on div "Edit" at bounding box center [67, 145] width 71 height 7
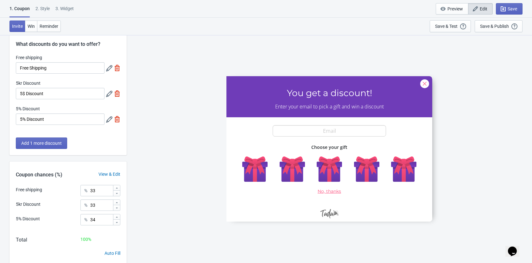
scroll to position [35, 0]
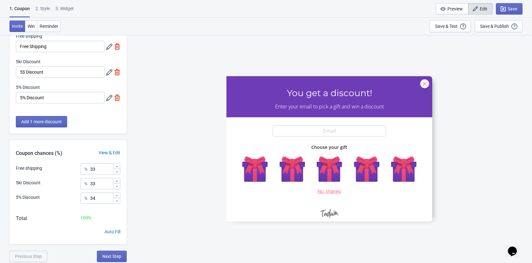
click at [39, 7] on div "2 . Style" at bounding box center [42, 10] width 14 height 11
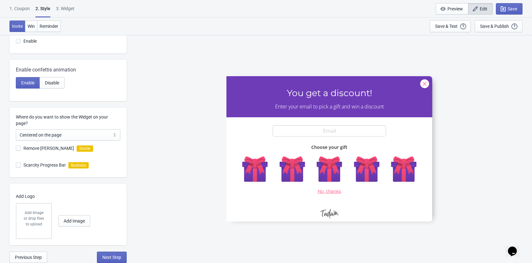
scroll to position [96, 0]
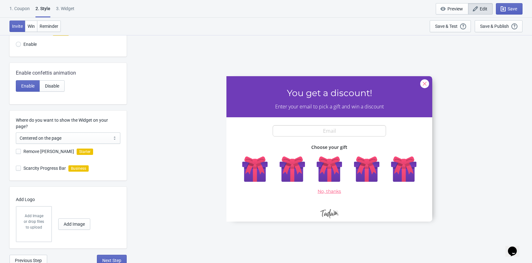
click at [40, 150] on span "Remove Tada Branding" at bounding box center [48, 151] width 51 height 6
click at [16, 150] on input "Remove Tada Branding" at bounding box center [16, 154] width 0 height 11
checkbox input "true"
radio input "true"
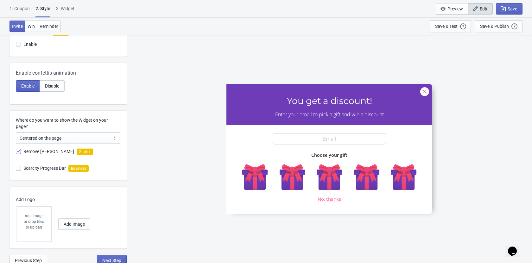
click at [40, 150] on span "Remove Tada Branding" at bounding box center [48, 151] width 51 height 6
click at [16, 150] on input "Remove Tada Branding" at bounding box center [16, 154] width 0 height 11
checkbox input "false"
radio input "true"
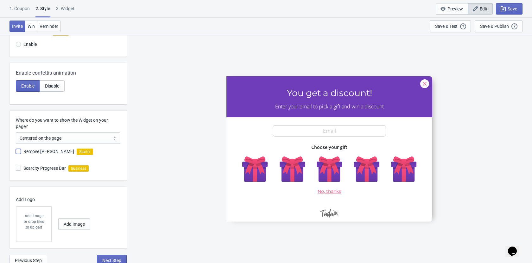
scroll to position [99, 0]
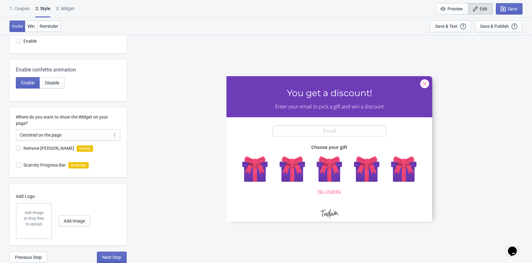
click at [53, 162] on span "Scarcity Progress Bar" at bounding box center [44, 165] width 42 height 6
click at [16, 163] on input "Scarcity Progress Bar" at bounding box center [16, 168] width 0 height 11
checkbox input "true"
radio input "true"
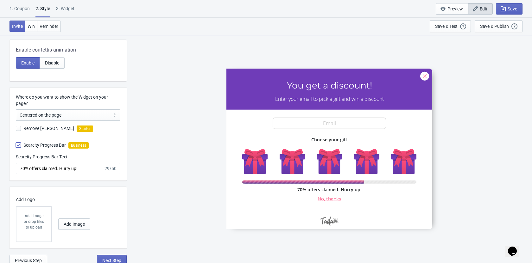
scroll to position [122, 0]
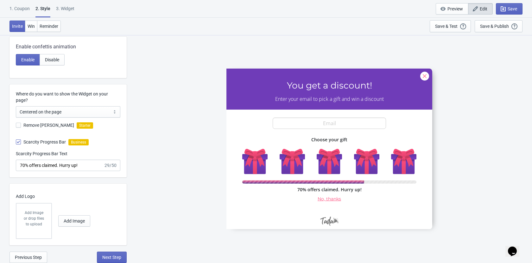
click at [73, 12] on div "3. Widget" at bounding box center [65, 10] width 18 height 11
click at [71, 10] on div "3. Widget" at bounding box center [65, 10] width 18 height 11
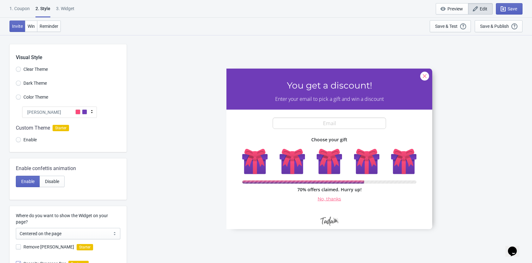
select select "once"
select select "1"
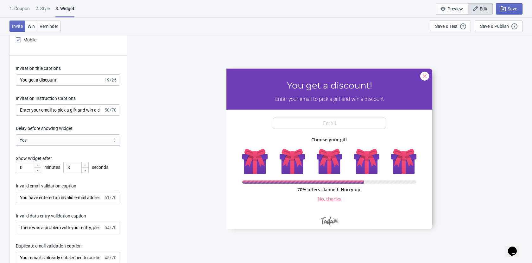
scroll to position [861, 0]
drag, startPoint x: 72, startPoint y: 165, endPoint x: 61, endPoint y: 164, distance: 10.5
click at [61, 164] on div "0 minutes 3 seconds" at bounding box center [68, 167] width 104 height 11
type input "0"
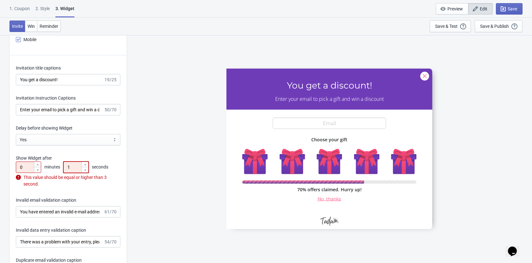
type input "1"
click at [105, 192] on div "Invitation title captions You get a discount! 19/25 Invitation Instruction Capt…" at bounding box center [67, 227] width 117 height 345
click at [76, 168] on input "1" at bounding box center [72, 167] width 18 height 11
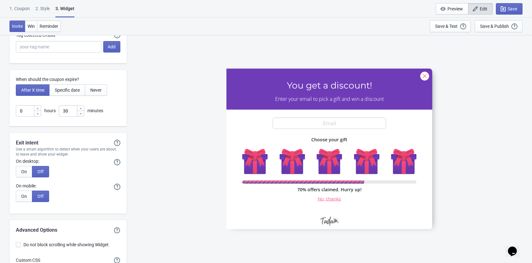
scroll to position [1484, 0]
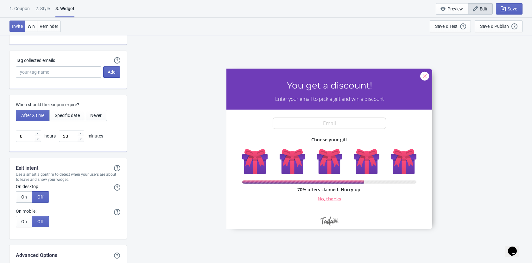
type input "3"
drag, startPoint x: 9, startPoint y: 102, endPoint x: 99, endPoint y: 102, distance: 90.2
click at [99, 102] on p "When should the coupon expire?" at bounding box center [68, 105] width 104 height 7
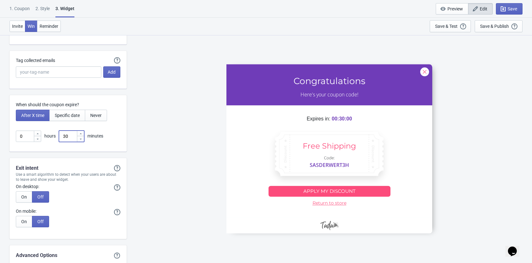
click at [62, 137] on input "30" at bounding box center [68, 136] width 18 height 11
type input "5"
click at [98, 141] on div "0 hours 5 minutes" at bounding box center [68, 136] width 104 height 11
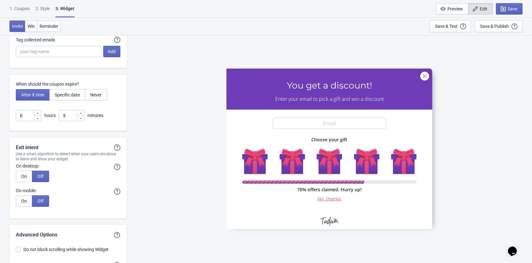
scroll to position [1556, 0]
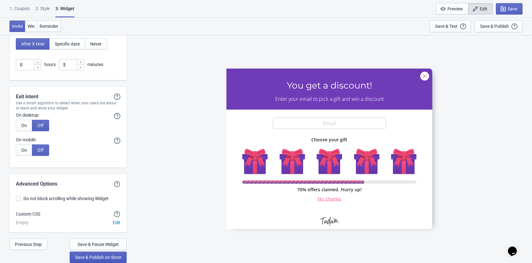
click at [114, 260] on span "Save & Publish on Store" at bounding box center [98, 257] width 46 height 5
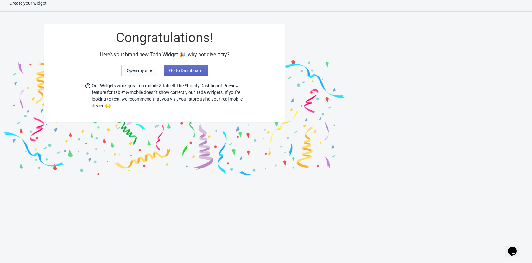
drag, startPoint x: 116, startPoint y: 89, endPoint x: 197, endPoint y: 96, distance: 81.0
click at [197, 96] on span "Our Widgets work great on mobile & tablet! The Shopify Dashboard Preview featur…" at bounding box center [168, 96] width 152 height 27
click at [190, 67] on button "Go to Dashboard" at bounding box center [186, 70] width 44 height 11
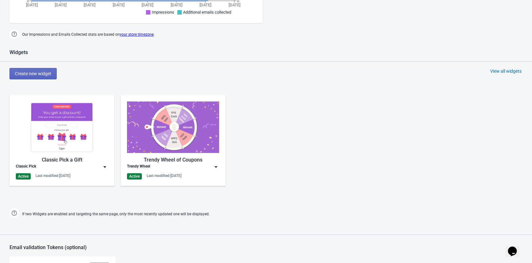
scroll to position [230, 0]
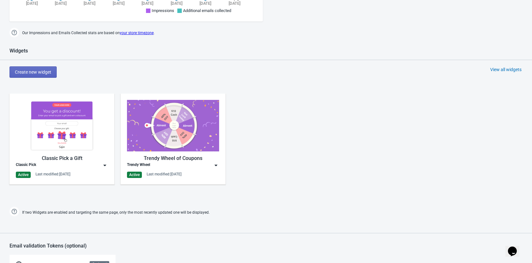
click at [25, 177] on div "Active" at bounding box center [23, 175] width 15 height 6
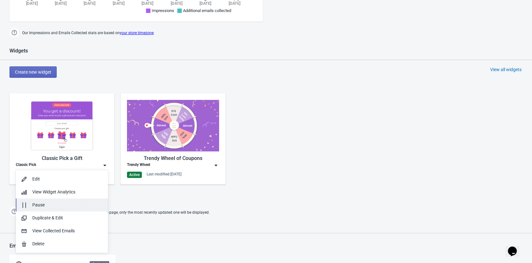
click at [63, 209] on button "Pause" at bounding box center [62, 205] width 92 height 13
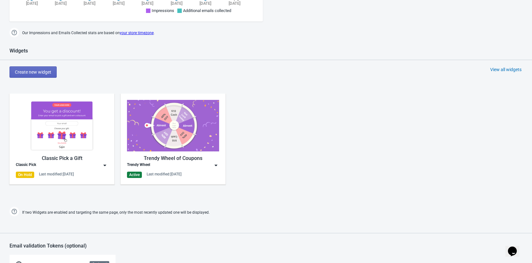
click at [49, 176] on div "Last modified: 26.8.2025" at bounding box center [56, 174] width 35 height 5
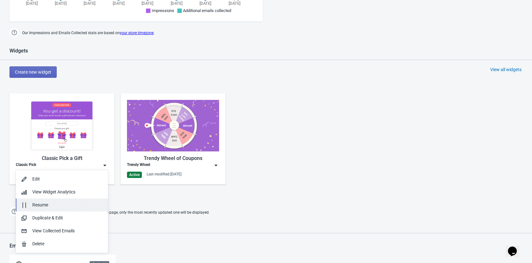
click at [50, 203] on div "Resume" at bounding box center [67, 205] width 71 height 7
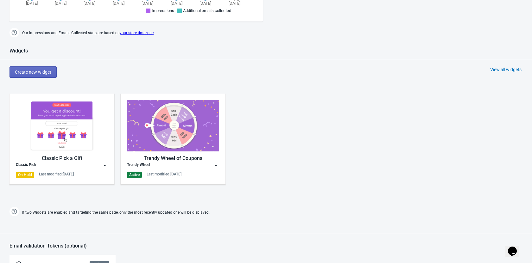
click at [143, 178] on div "Trendy Wheel of Coupons Trendy Wheel Active Last modified: 26.8.2025" at bounding box center [173, 139] width 105 height 91
click at [144, 174] on div "Active Last modified: 26.8.2025" at bounding box center [173, 175] width 92 height 6
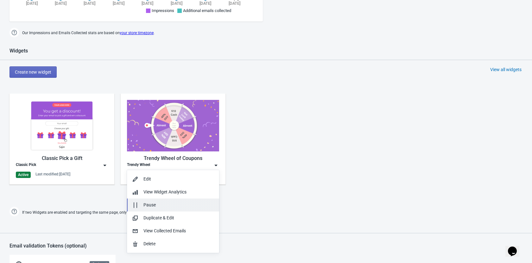
click at [151, 202] on div "Pause" at bounding box center [178, 205] width 71 height 7
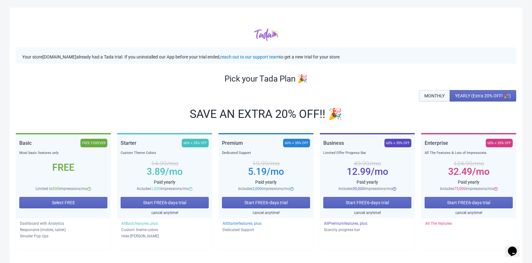
click at [437, 98] on span "MONTHLY" at bounding box center [434, 95] width 20 height 5
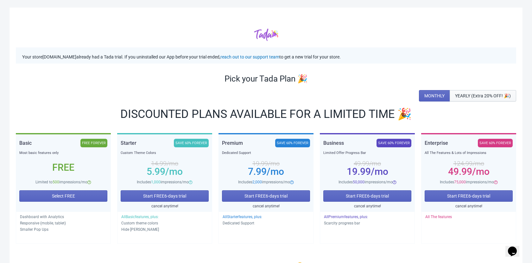
click at [479, 95] on span "YEARLY (Extra 20% OFF! 🎉)" at bounding box center [483, 95] width 56 height 5
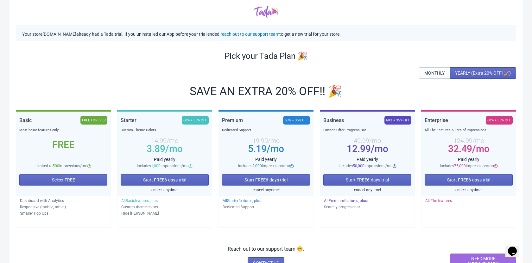
scroll to position [39, 0]
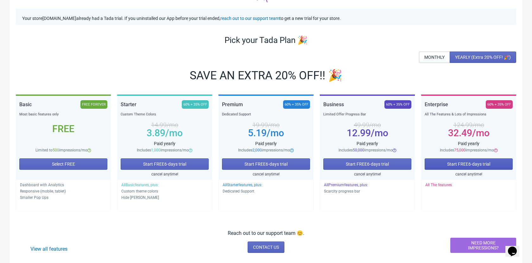
click at [478, 163] on span "Start FREE 6 -days trial" at bounding box center [468, 164] width 43 height 5
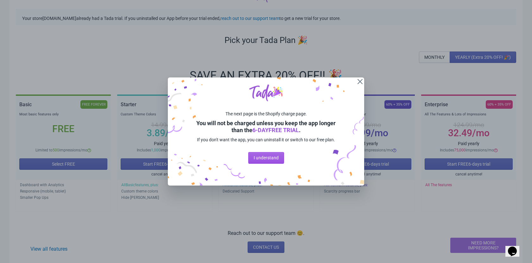
click at [264, 161] on button "I understand" at bounding box center [266, 157] width 36 height 11
